Goal: Book appointment/travel/reservation

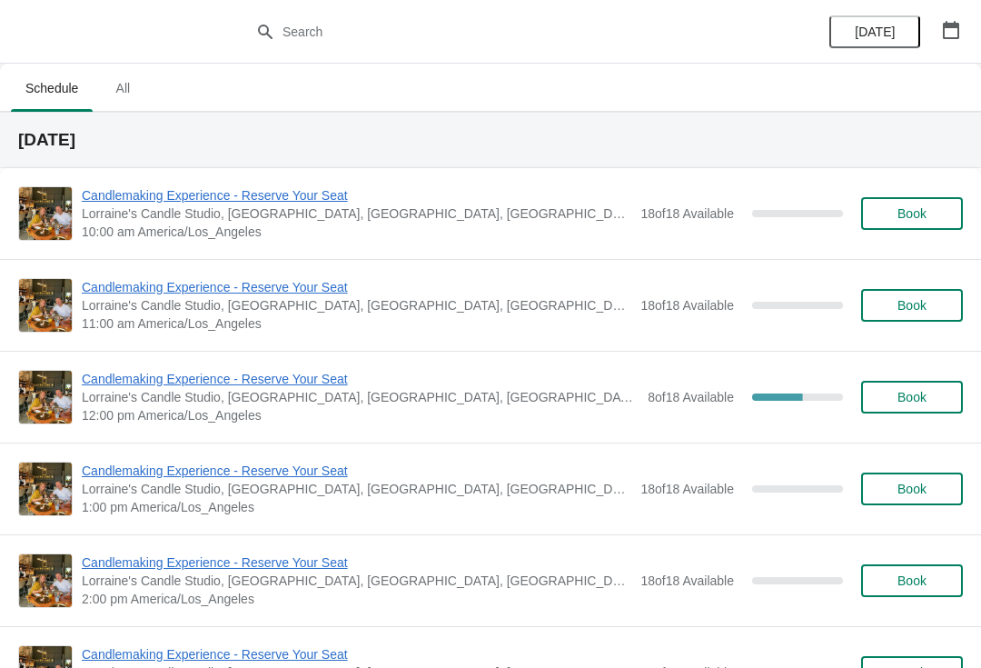
click at [331, 358] on div "Candlemaking Experience - Reserve Your Seat Lorraine's Candle Studio, Market St…" at bounding box center [490, 397] width 981 height 92
click at [307, 360] on div "Candlemaking Experience - Reserve Your Seat Lorraine's Candle Studio, Market St…" at bounding box center [490, 397] width 981 height 92
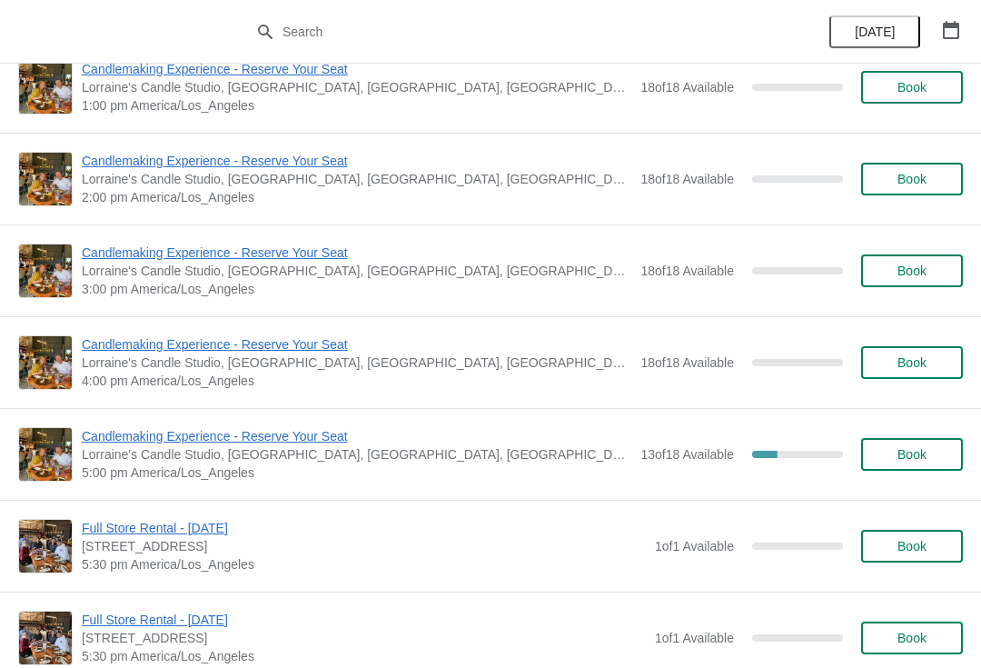
scroll to position [4017, 0]
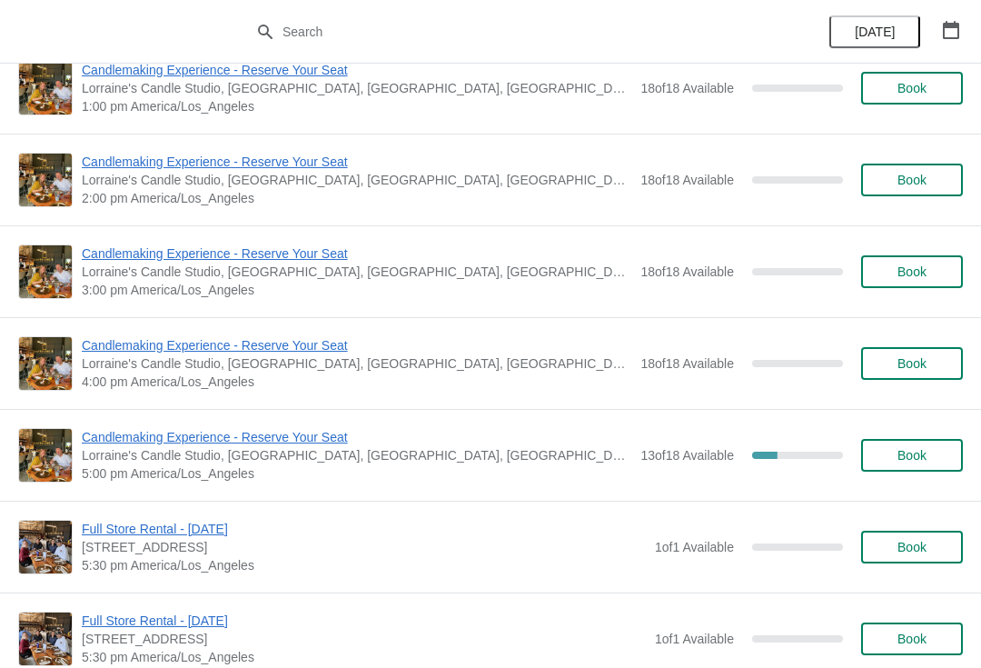
click at [341, 434] on span "Candlemaking Experience - Reserve Your Seat" at bounding box center [357, 437] width 550 height 18
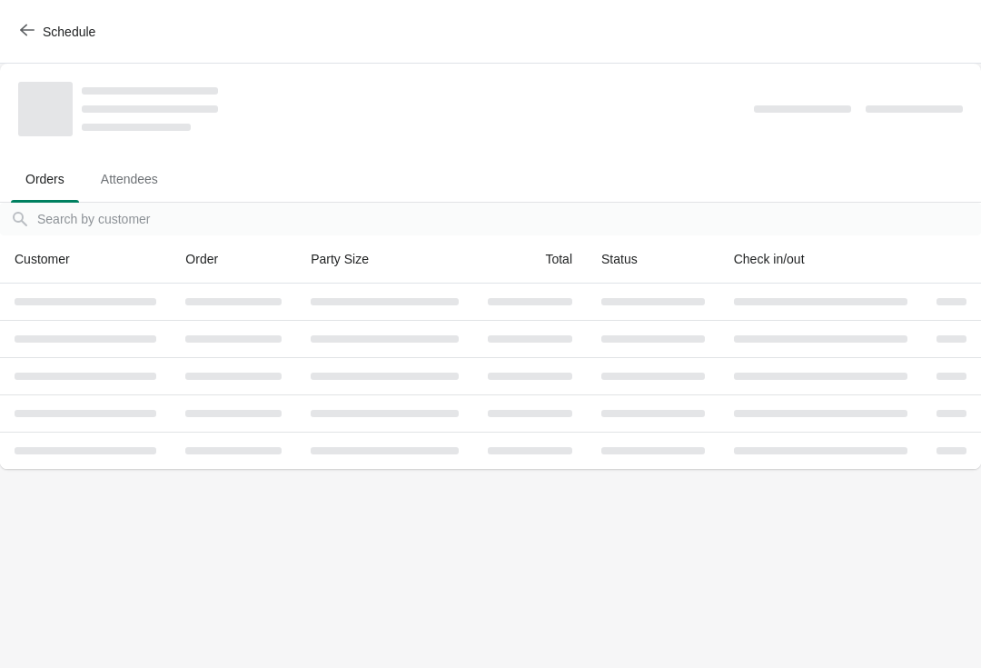
scroll to position [0, 0]
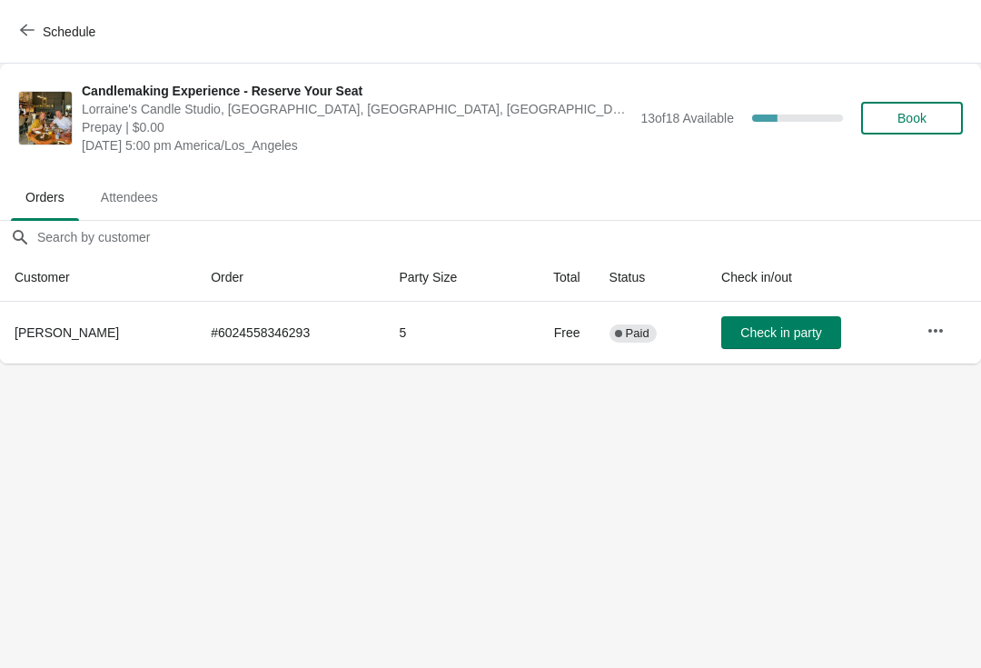
click at [36, 25] on span "Schedule" at bounding box center [60, 31] width 72 height 17
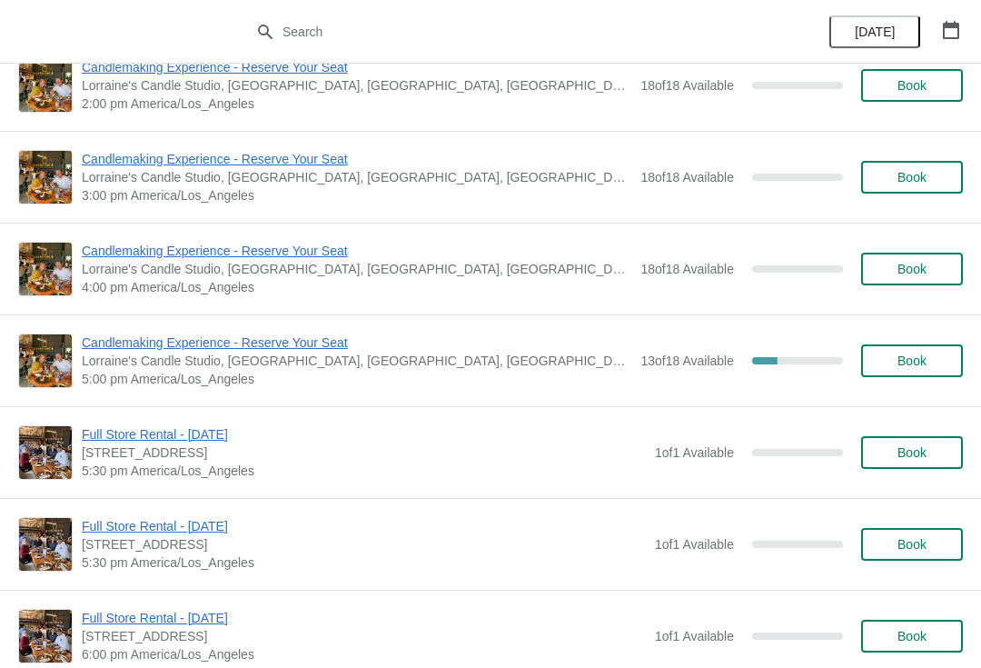
scroll to position [4116, 0]
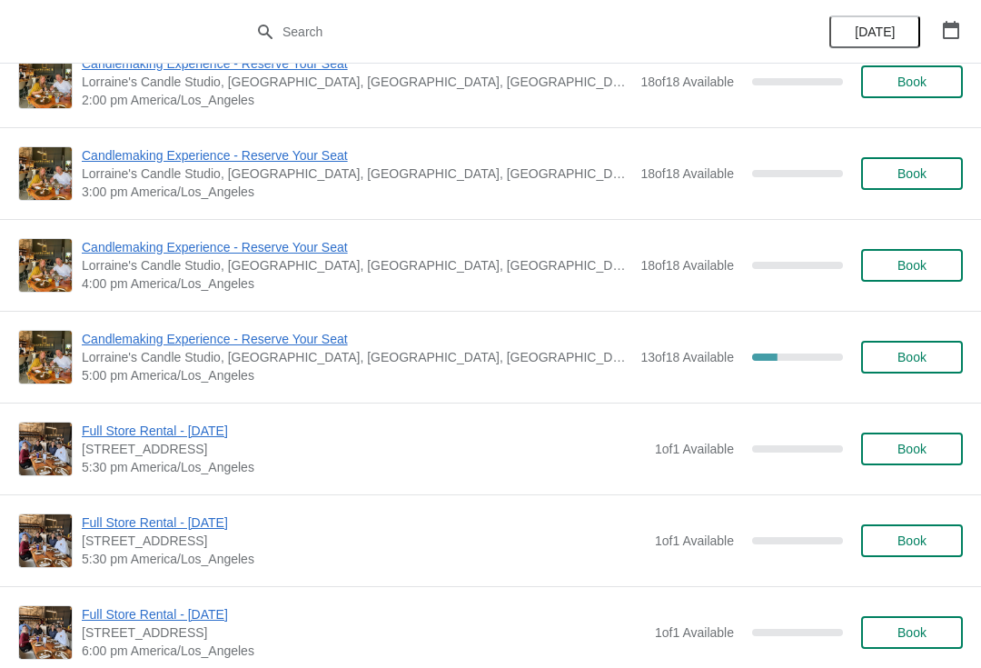
click at [293, 346] on span "Candlemaking Experience - Reserve Your Seat" at bounding box center [357, 339] width 550 height 18
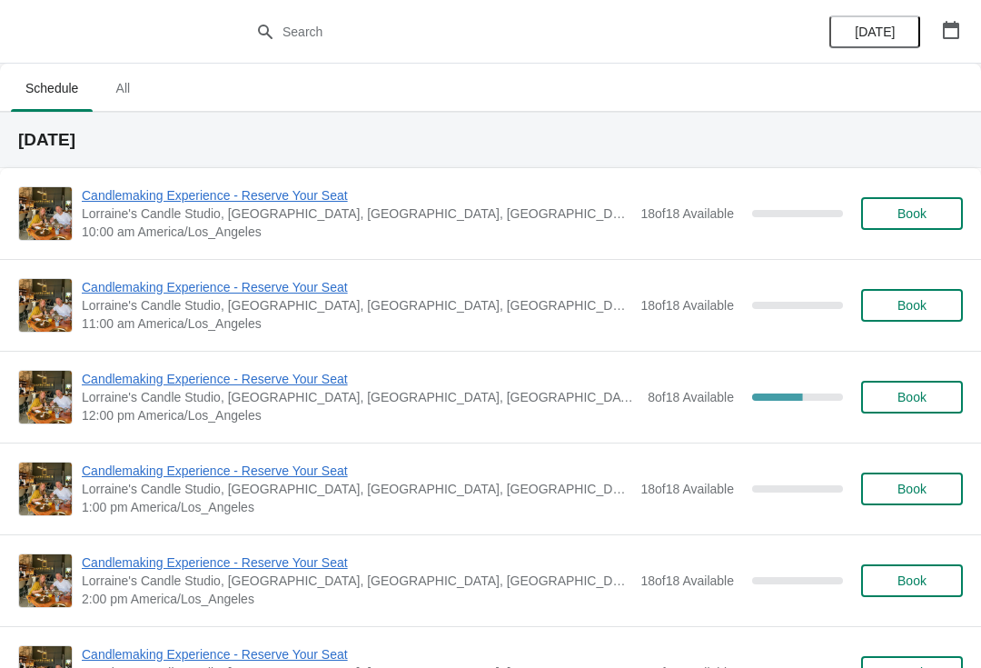
scroll to position [89, 0]
click at [313, 385] on span "Candlemaking Experience - Reserve Your Seat" at bounding box center [360, 379] width 557 height 18
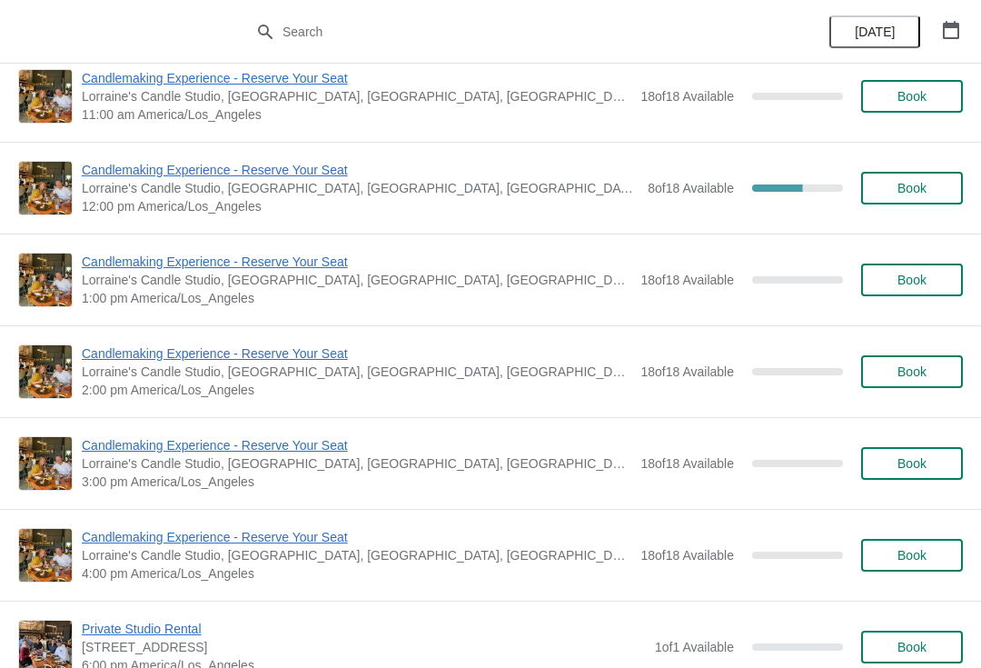
scroll to position [200, 0]
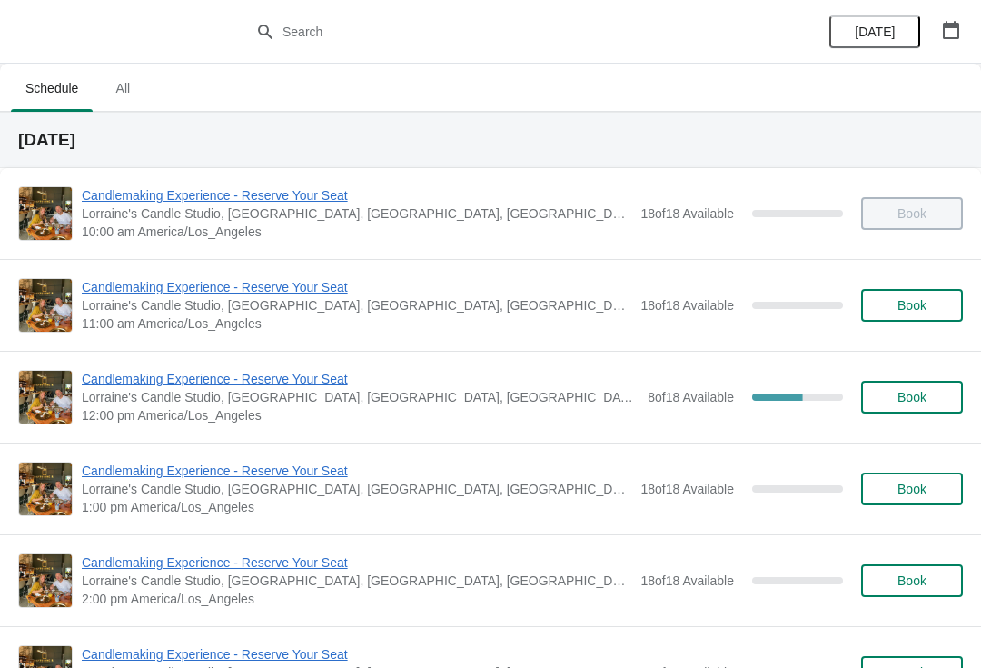
click at [161, 316] on span "11:00 am America/Los_Angeles" at bounding box center [357, 323] width 550 height 18
click at [141, 278] on span "Candlemaking Experience - Reserve Your Seat" at bounding box center [357, 287] width 550 height 18
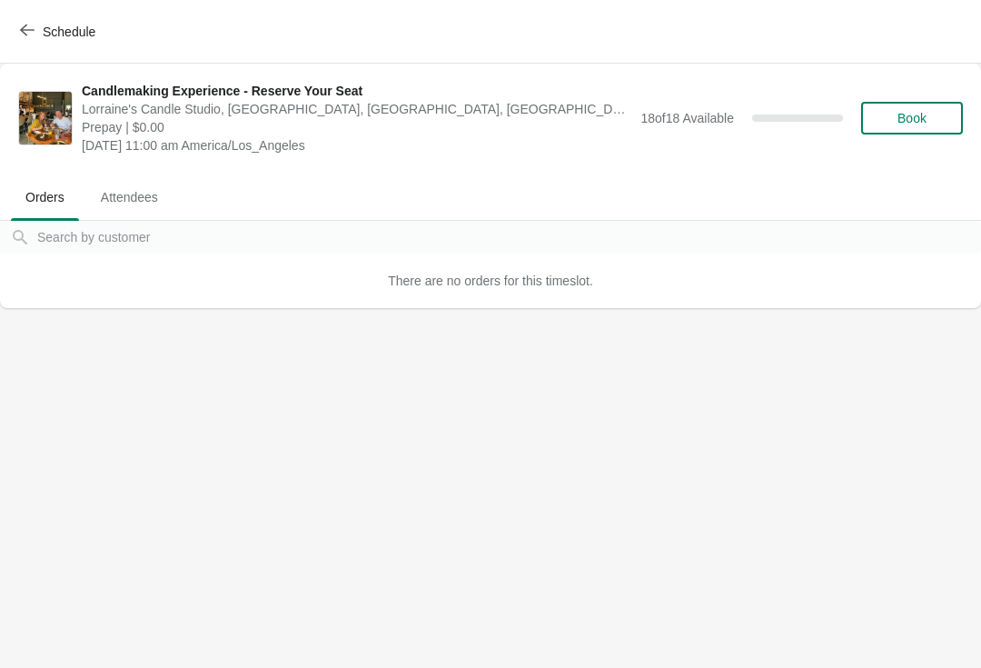
click at [49, 35] on span "Schedule" at bounding box center [69, 32] width 53 height 15
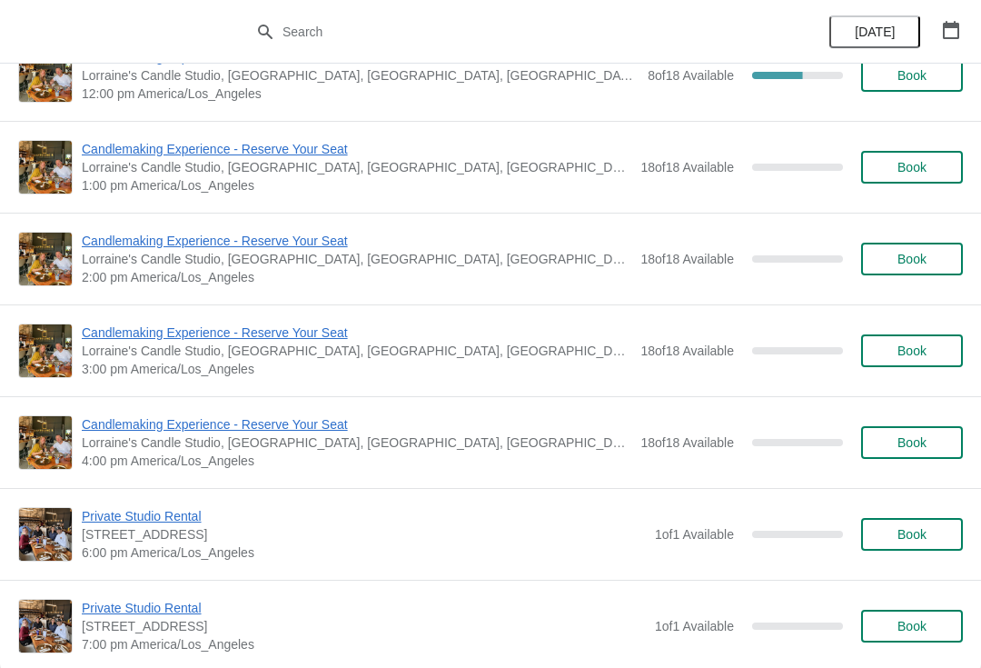
scroll to position [425, 0]
